Goal: Manage account settings

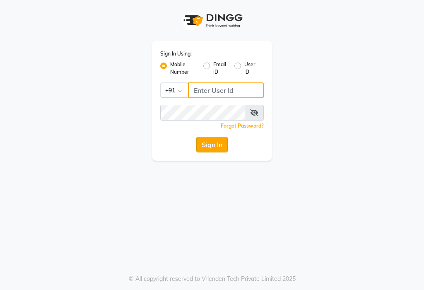
type input "9906242701"
click at [216, 147] on button "Sign In" at bounding box center [211, 145] width 31 height 16
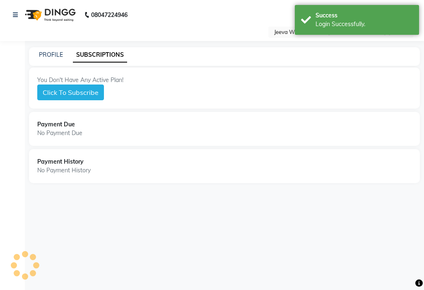
select select "en"
